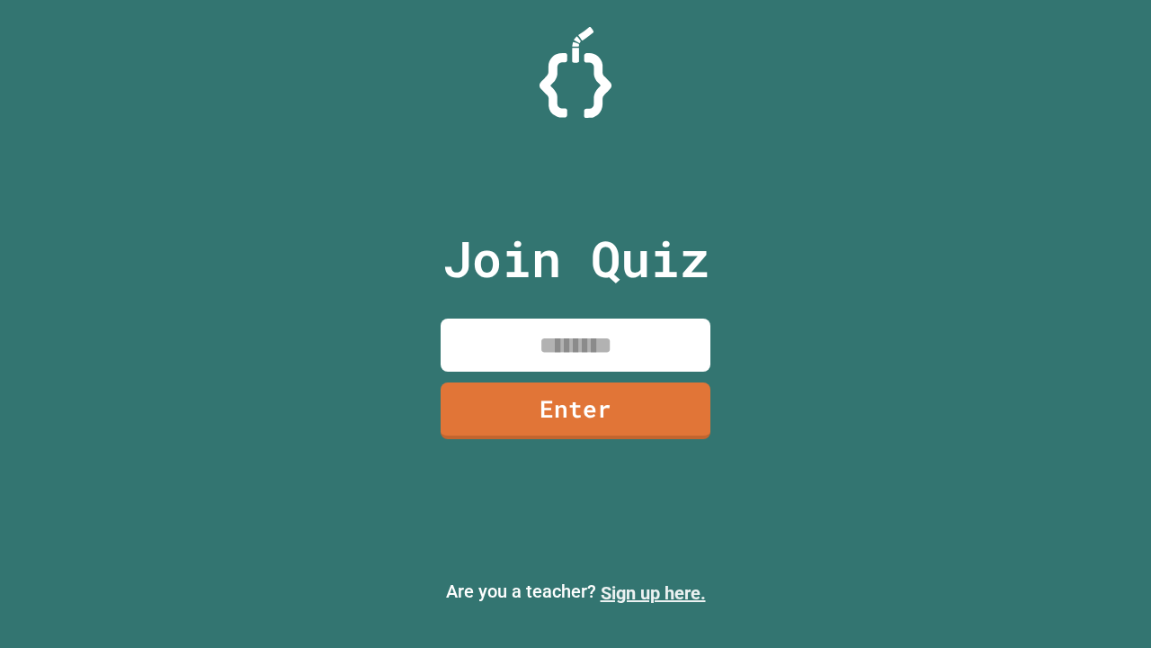
click at [653, 593] on link "Sign up here." at bounding box center [653, 593] width 105 height 22
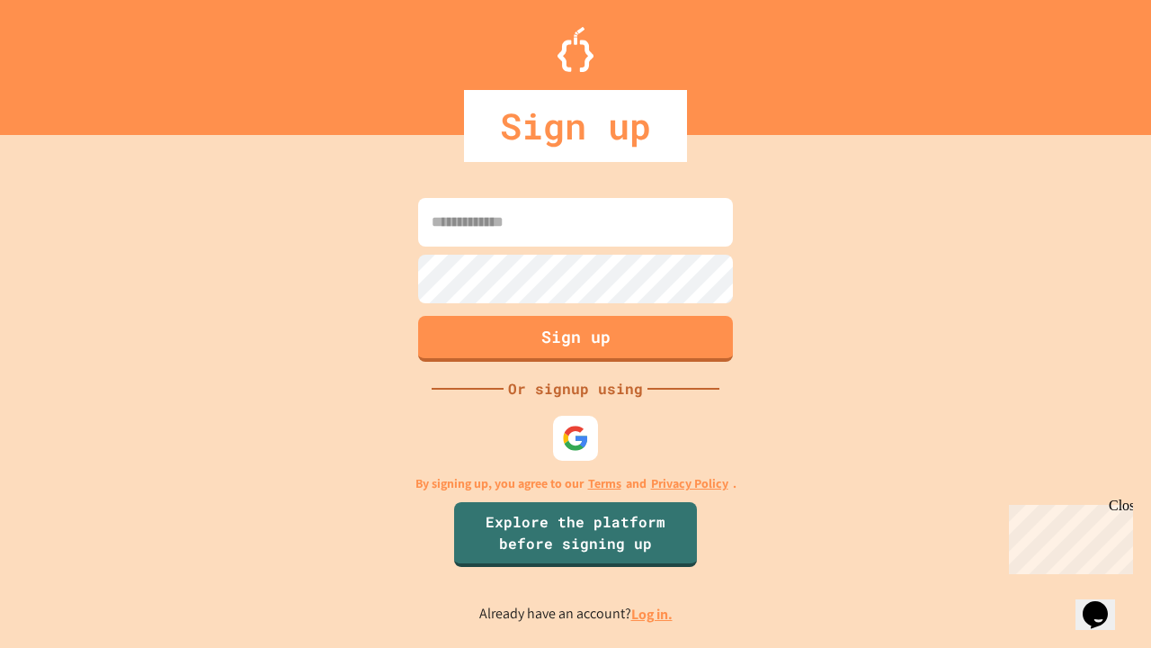
click at [653, 613] on link "Log in." at bounding box center [651, 613] width 41 height 19
